Goal: Task Accomplishment & Management: Manage account settings

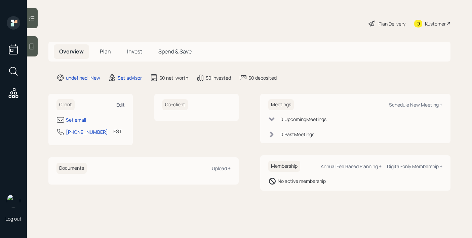
click at [121, 107] on div "Edit" at bounding box center [120, 105] width 8 height 6
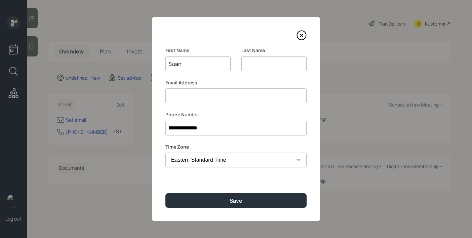
click at [197, 64] on input "Suan" at bounding box center [198, 64] width 65 height 15
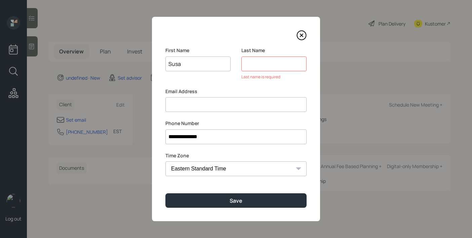
click at [204, 67] on input "Susa" at bounding box center [198, 64] width 65 height 15
type input "[PERSON_NAME]"
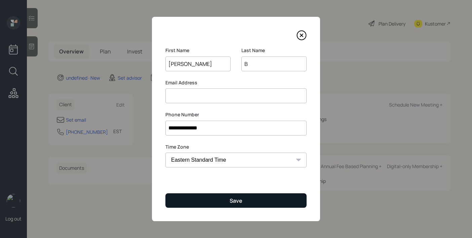
type input "B"
click at [240, 194] on button "Save" at bounding box center [236, 200] width 141 height 14
